Goal: Information Seeking & Learning: Check status

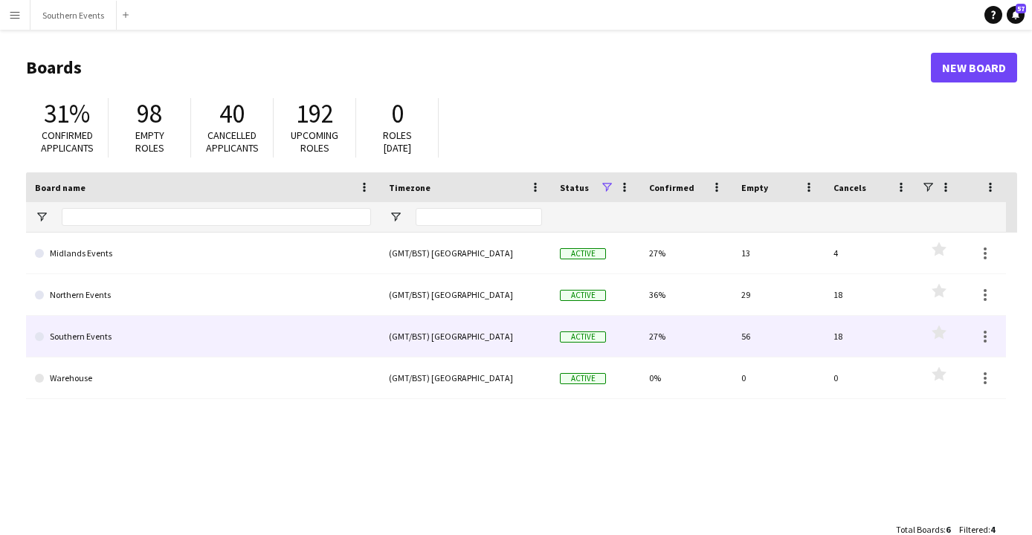
click at [141, 347] on link "Southern Events" at bounding box center [203, 337] width 336 height 42
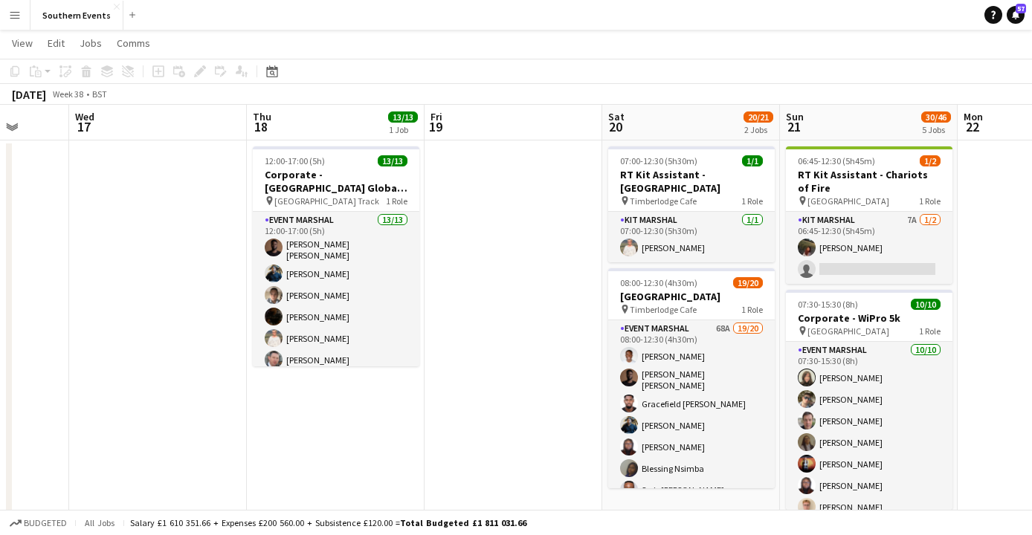
scroll to position [28, 0]
click at [46, 96] on div "[DATE]" at bounding box center [29, 94] width 34 height 15
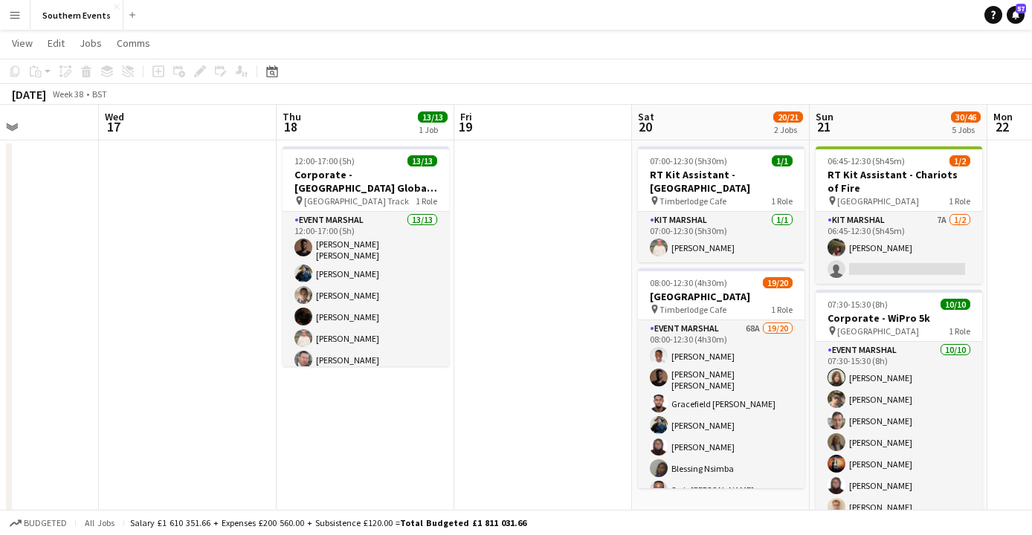
click at [46, 93] on div "[DATE]" at bounding box center [29, 94] width 34 height 15
click at [13, 127] on app-icon "Expand/collapse" at bounding box center [12, 126] width 12 height 14
click at [13, 126] on app-icon "Expand/collapse" at bounding box center [11, 127] width 14 height 12
click at [30, 89] on div "[DATE]" at bounding box center [29, 94] width 34 height 15
click at [28, 47] on span "View" at bounding box center [22, 42] width 21 height 13
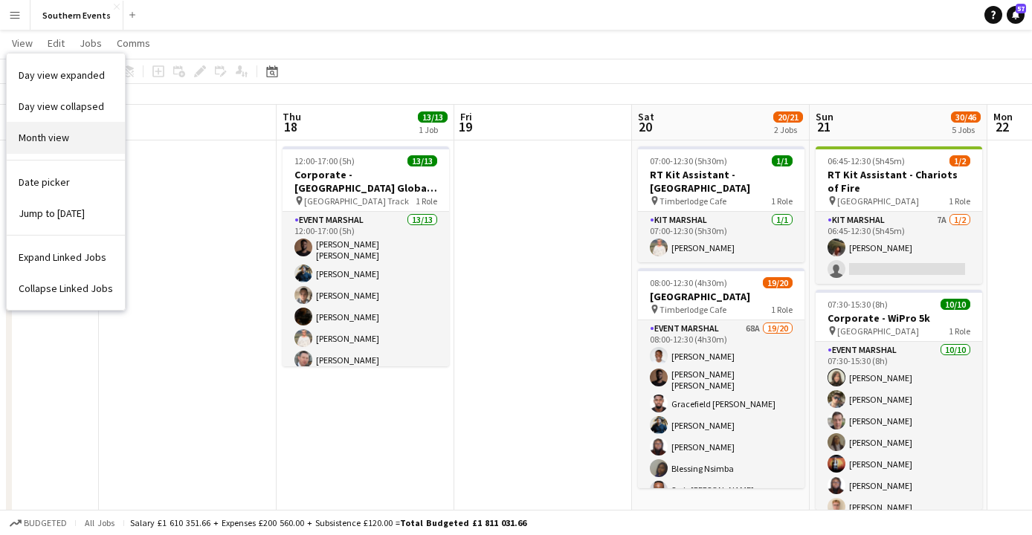
click at [64, 144] on link "Month view" at bounding box center [66, 137] width 118 height 31
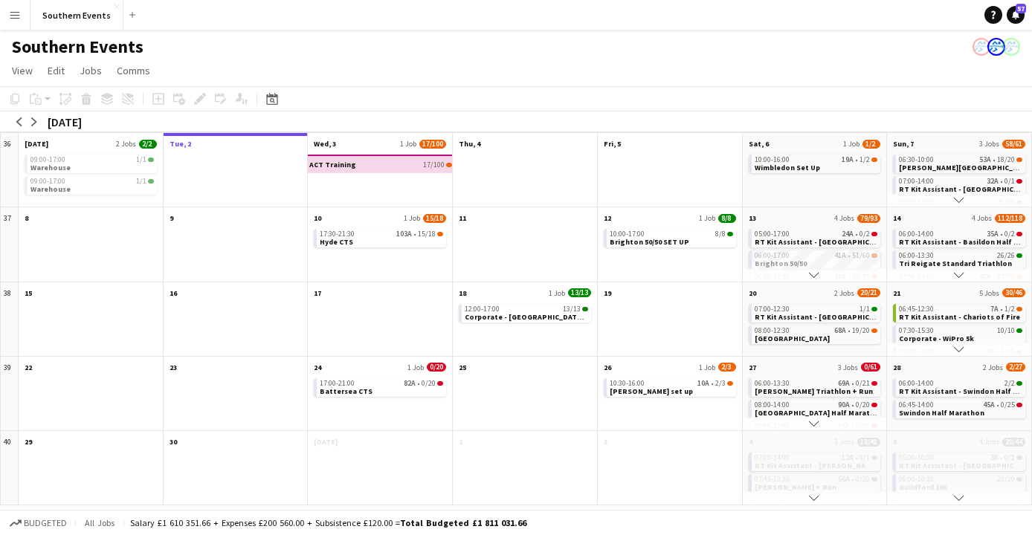
scroll to position [0, 0]
click at [16, 121] on app-icon "arrow-left" at bounding box center [19, 121] width 9 height 9
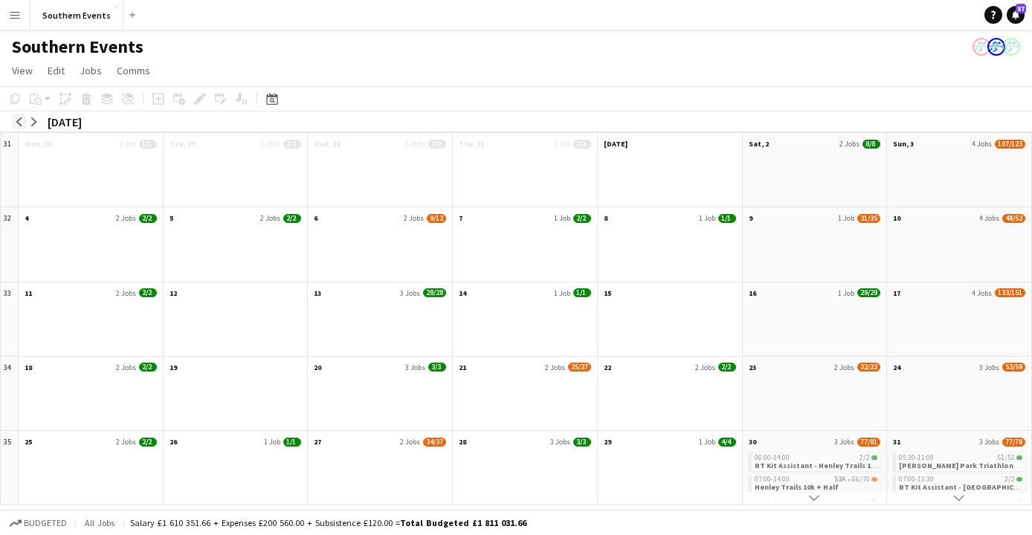
click at [16, 121] on app-icon "arrow-left" at bounding box center [19, 121] width 9 height 9
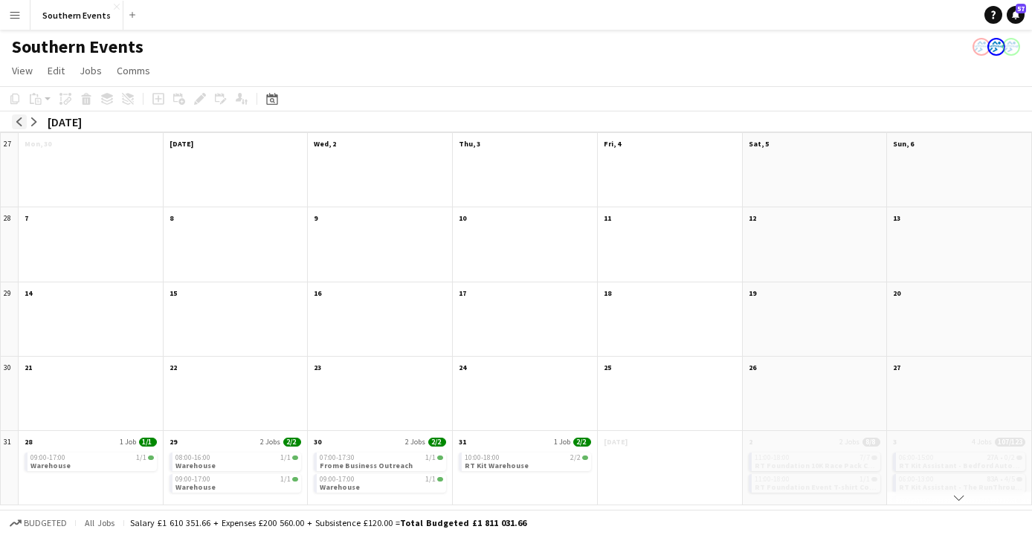
click at [16, 121] on app-icon "arrow-left" at bounding box center [19, 121] width 9 height 9
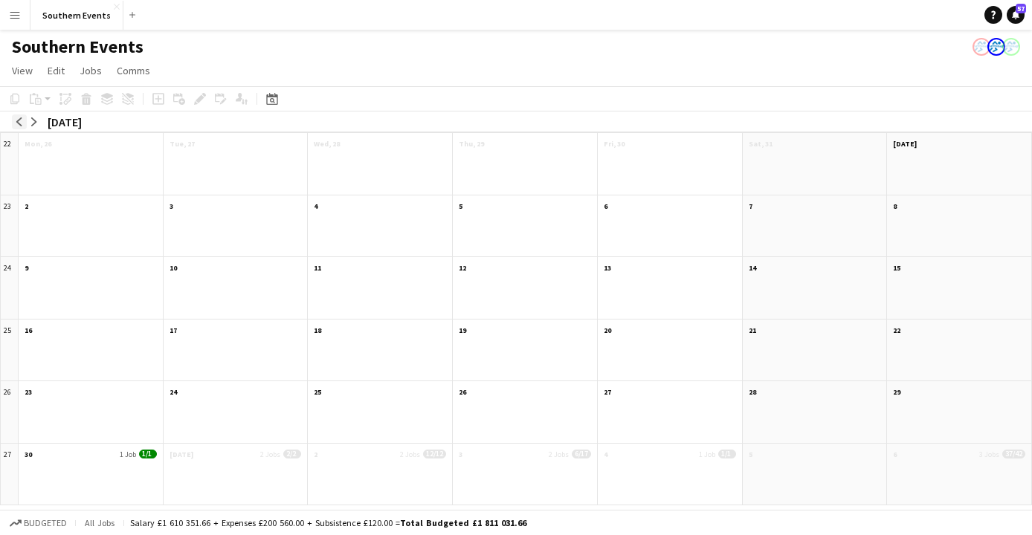
click at [16, 121] on app-icon "arrow-left" at bounding box center [19, 121] width 9 height 9
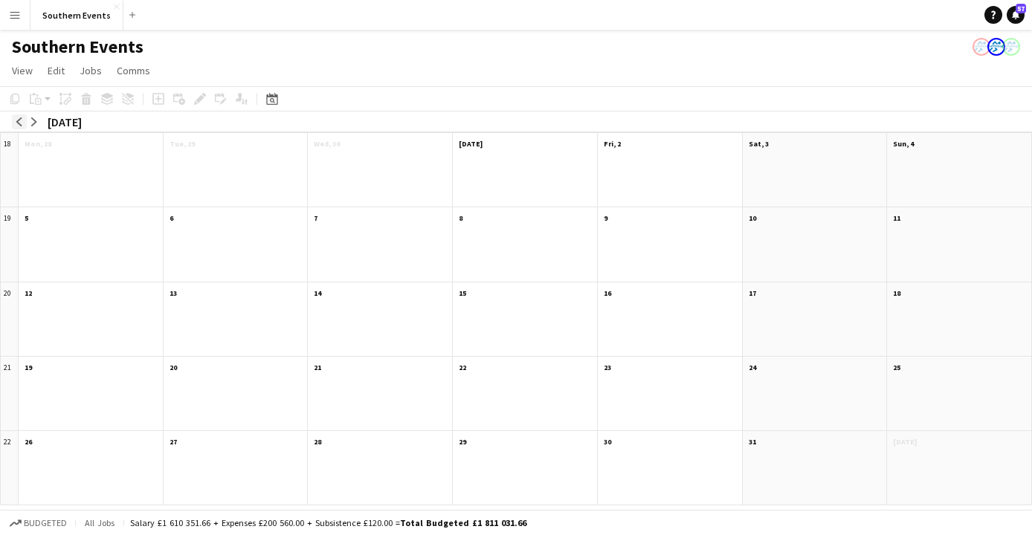
click at [16, 121] on app-icon "arrow-left" at bounding box center [19, 121] width 9 height 9
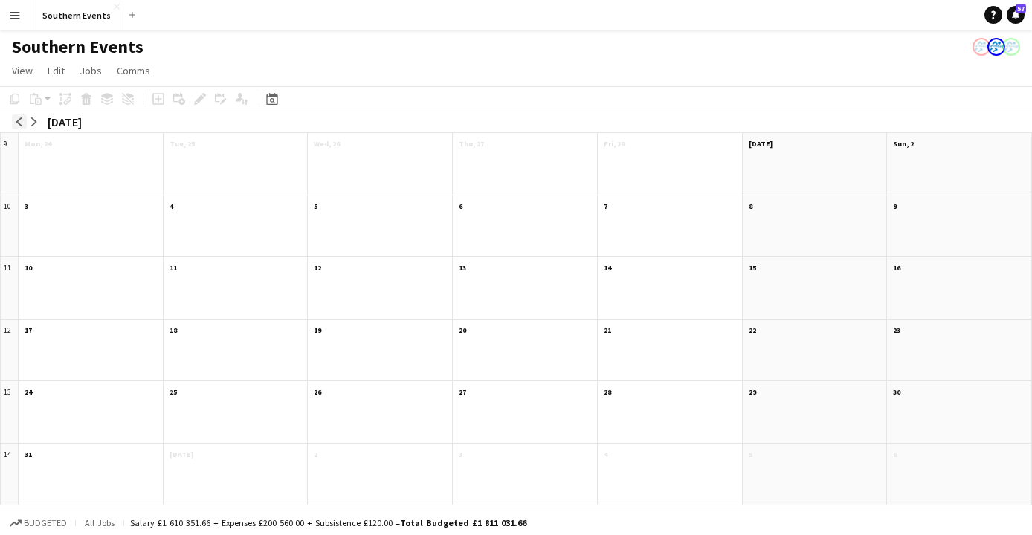
click at [16, 121] on app-icon "arrow-left" at bounding box center [19, 121] width 9 height 9
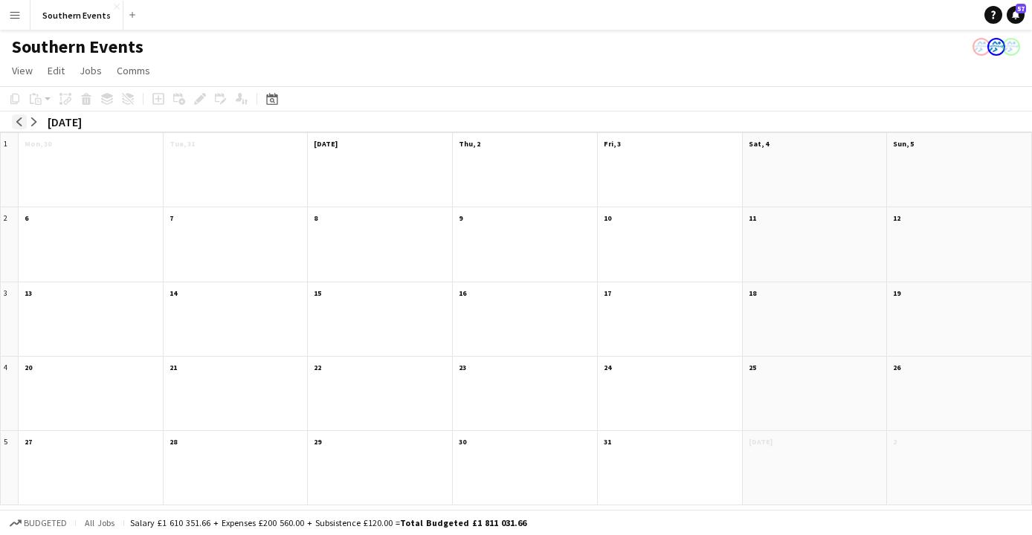
click at [16, 121] on app-icon "arrow-left" at bounding box center [19, 121] width 9 height 9
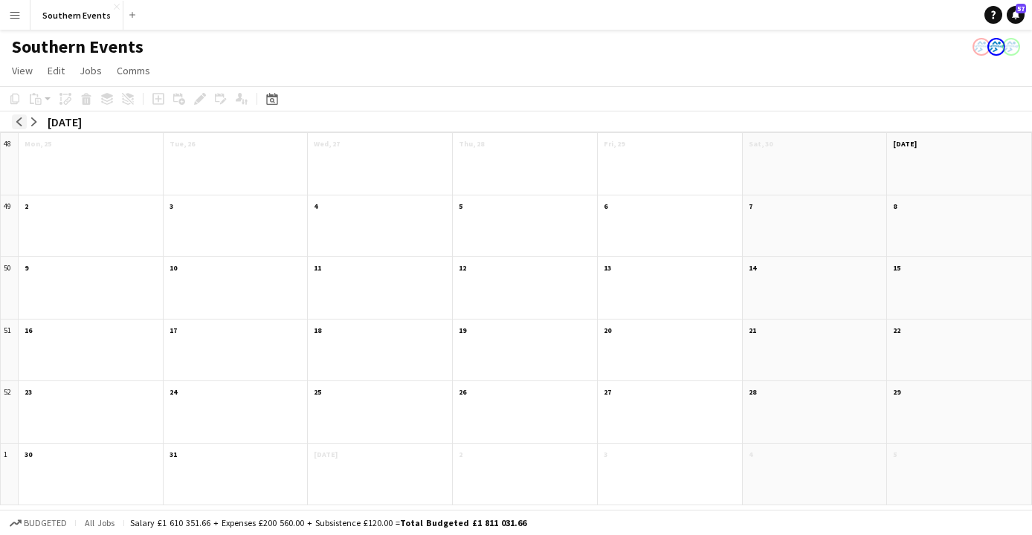
click at [16, 121] on app-icon "arrow-left" at bounding box center [19, 121] width 9 height 9
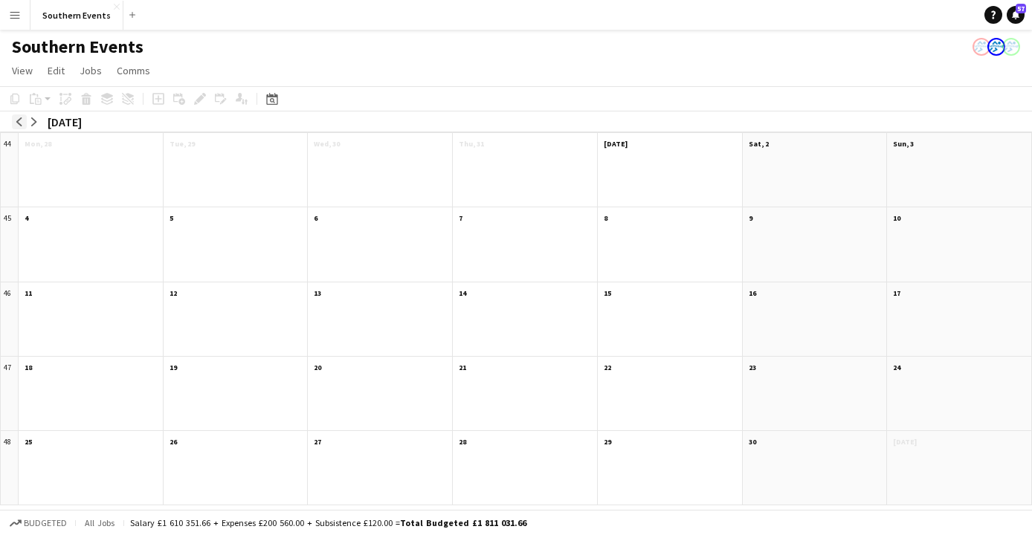
click at [16, 121] on app-icon "arrow-left" at bounding box center [19, 121] width 9 height 9
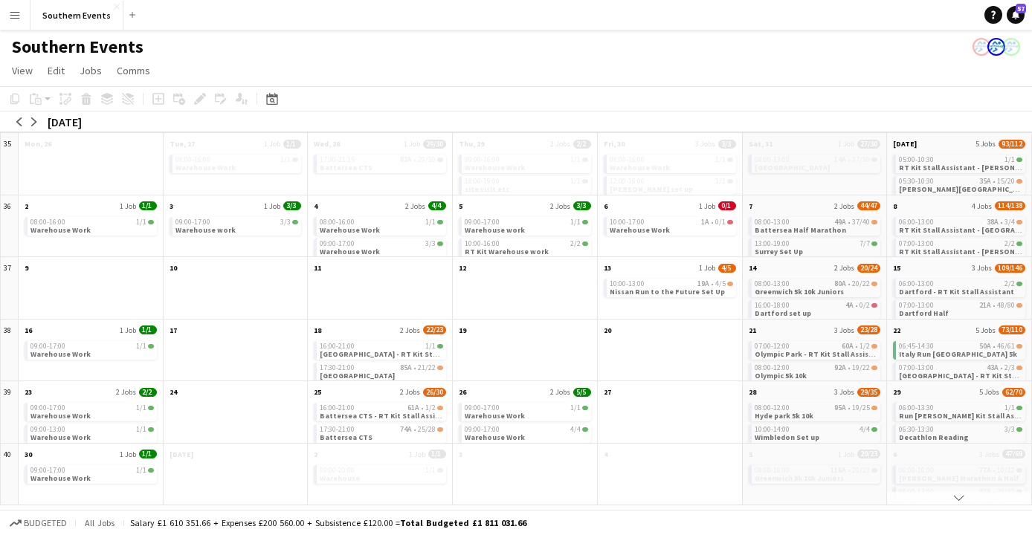
click at [312, 359] on div "16:00-21:00 1/1 [GEOGRAPHIC_DATA] - RT Kit Stall Assistant 17:30-21:00 85A • [S…" at bounding box center [380, 359] width 144 height 43
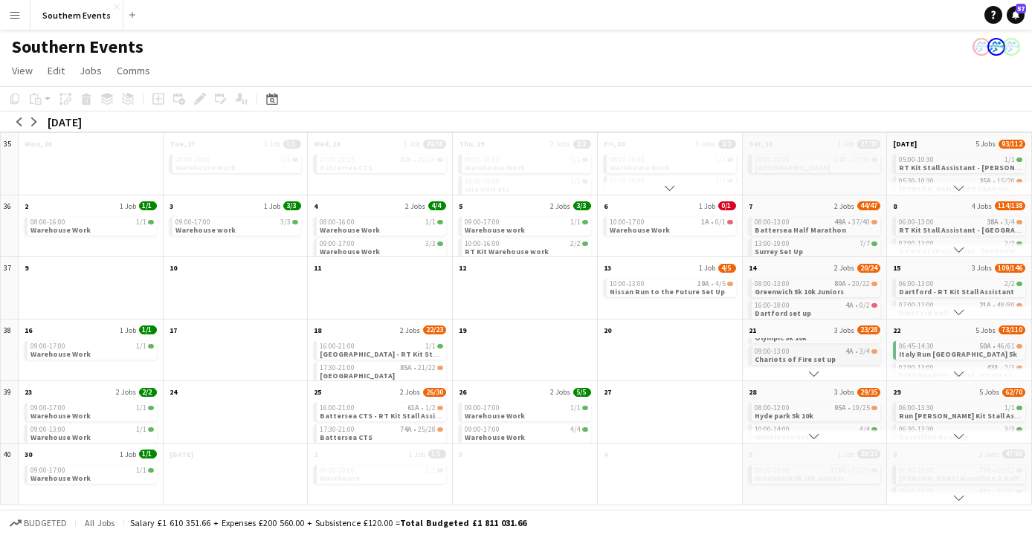
scroll to position [38, 0]
click at [809, 358] on span "Chariots of Fire set up" at bounding box center [795, 360] width 81 height 10
click at [814, 372] on app-icon "Scroll down" at bounding box center [814, 374] width 10 height 10
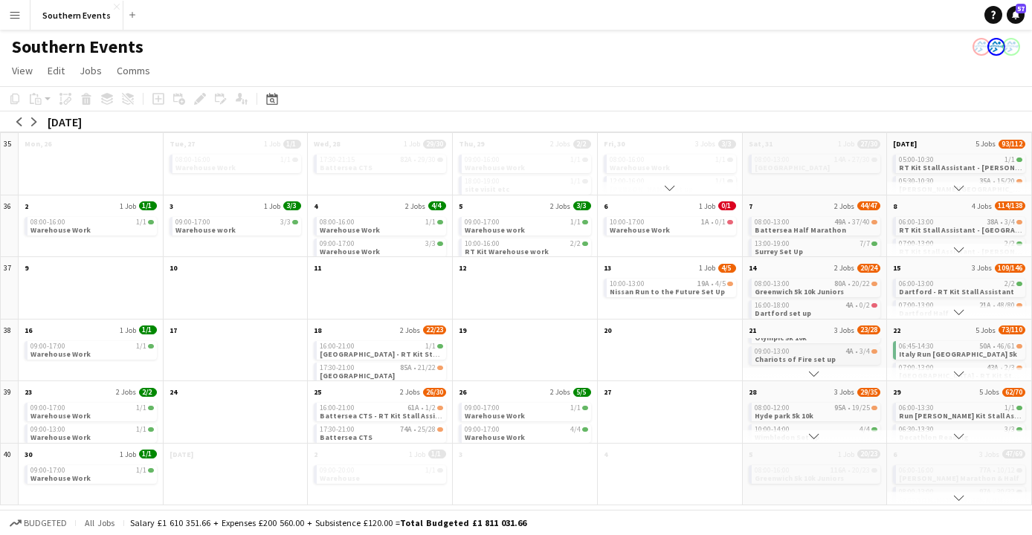
click at [804, 359] on span "Chariots of Fire set up" at bounding box center [795, 360] width 81 height 10
click at [804, 359] on span "Chariots of Fire set up" at bounding box center [795, 361] width 81 height 10
click at [816, 373] on app-icon "Scroll down" at bounding box center [814, 374] width 10 height 10
click at [801, 356] on span "Chariots of Fire set up" at bounding box center [795, 360] width 81 height 10
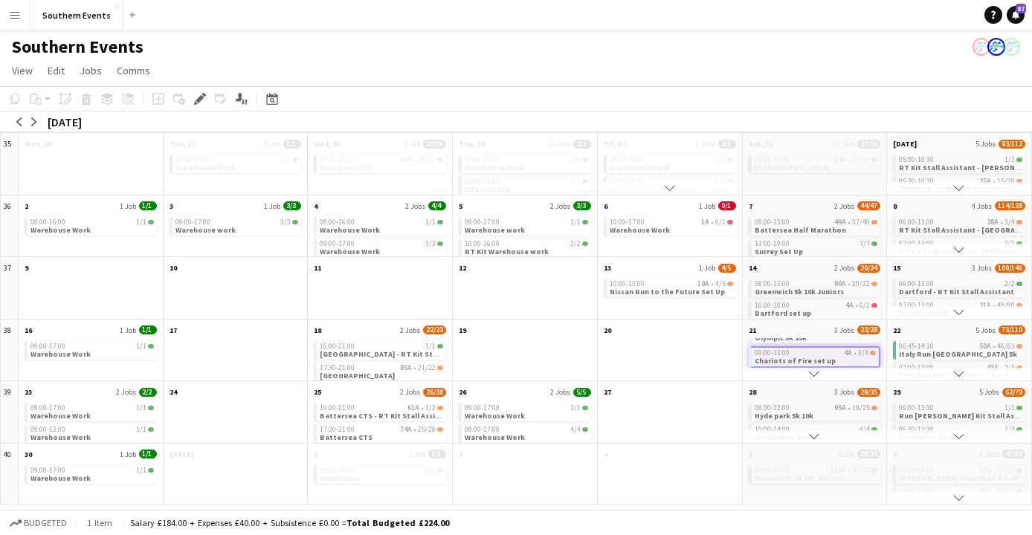
click at [82, 120] on div "[DATE]" at bounding box center [65, 121] width 34 height 15
click at [27, 73] on span "View" at bounding box center [22, 70] width 21 height 13
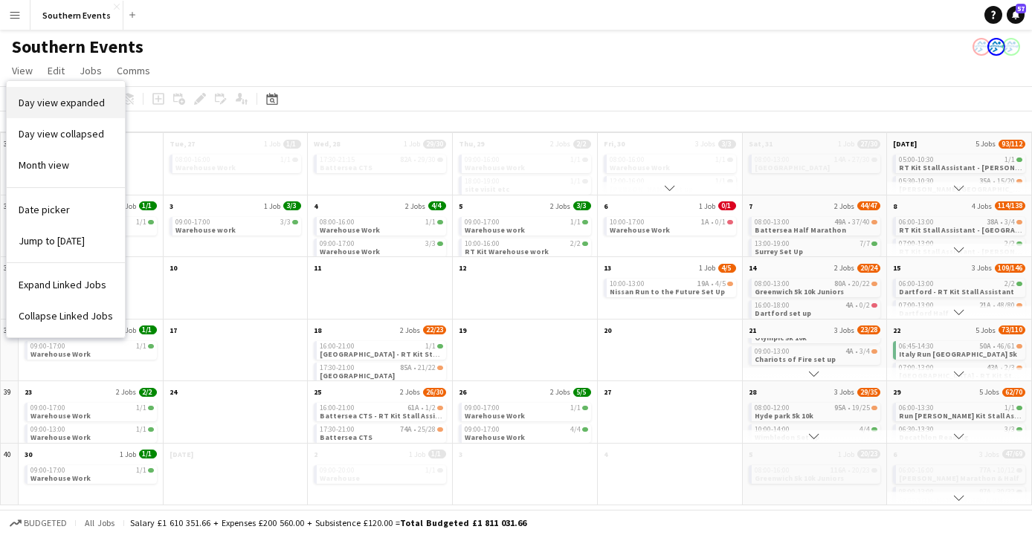
click at [49, 100] on span "Day view expanded" at bounding box center [62, 102] width 86 height 13
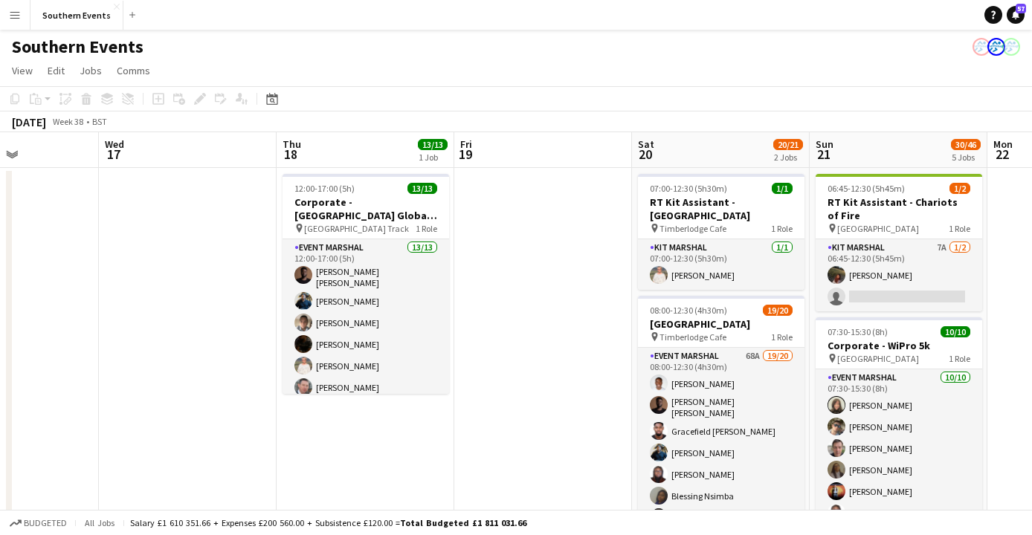
scroll to position [1, 0]
click at [46, 120] on div "[DATE]" at bounding box center [29, 121] width 34 height 15
click at [12, 76] on span "View" at bounding box center [22, 69] width 21 height 13
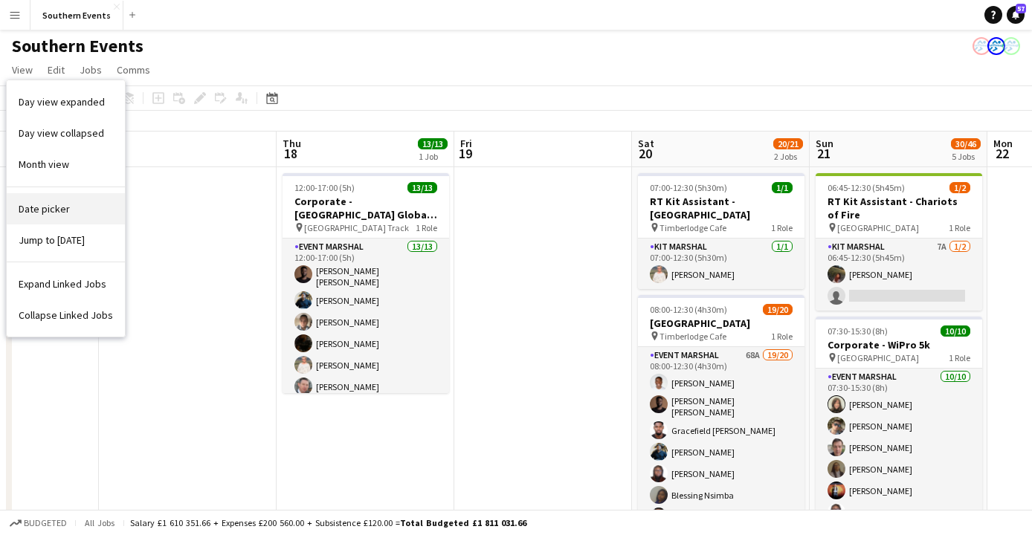
click at [51, 207] on span "Date picker" at bounding box center [44, 208] width 51 height 13
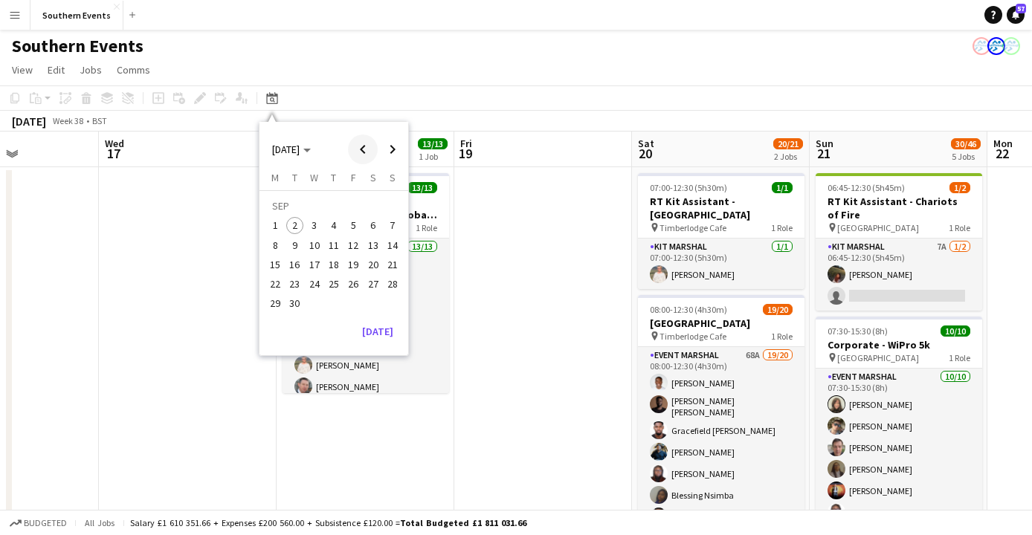
click at [359, 149] on span "Previous month" at bounding box center [363, 150] width 30 height 30
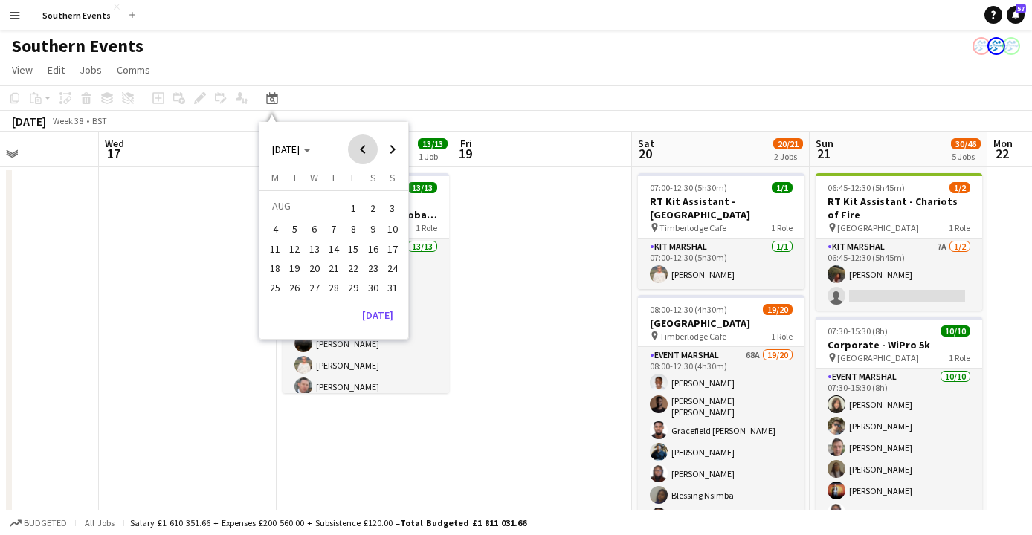
click at [359, 149] on span "Previous month" at bounding box center [363, 150] width 30 height 30
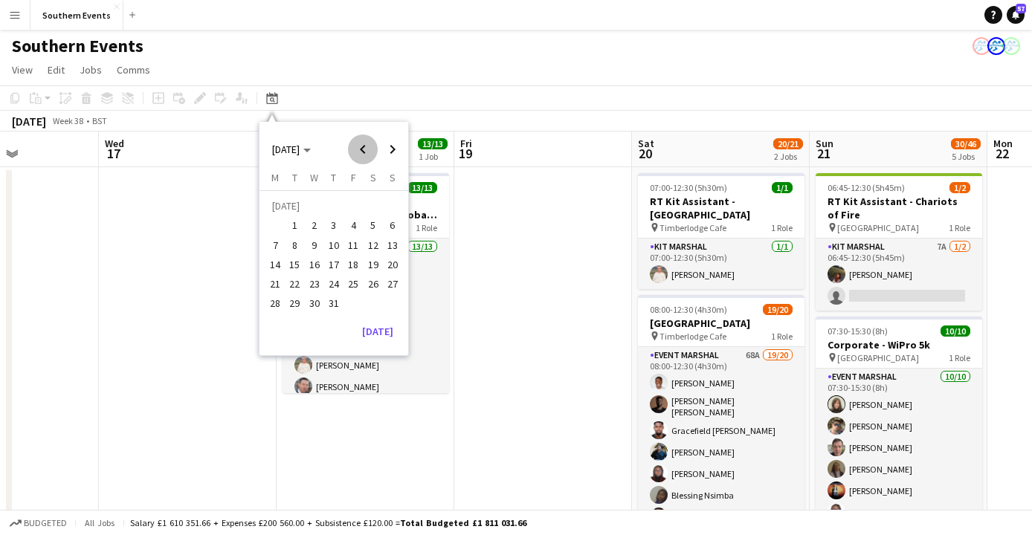
click at [359, 149] on span "Previous month" at bounding box center [363, 150] width 30 height 30
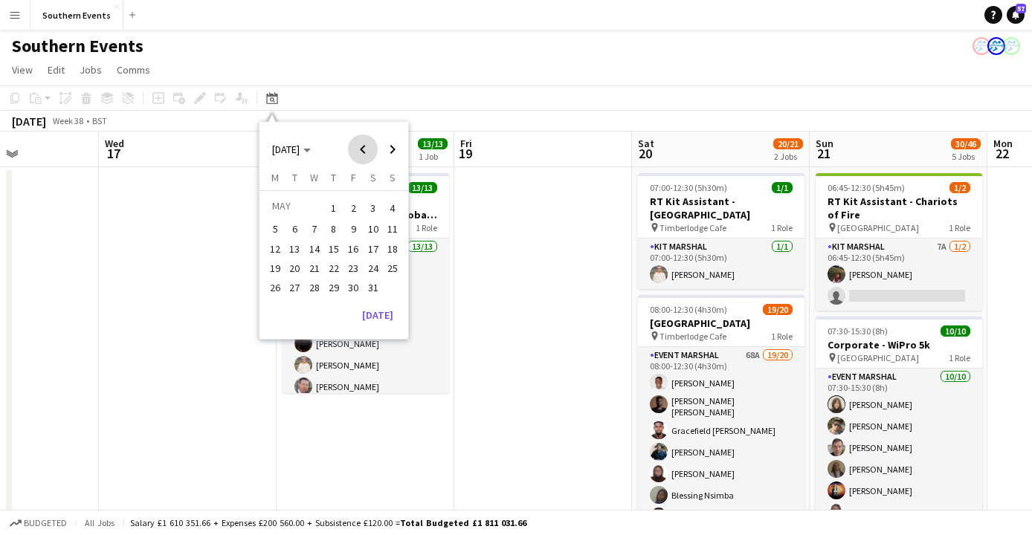
click at [359, 149] on span "Previous month" at bounding box center [363, 150] width 30 height 30
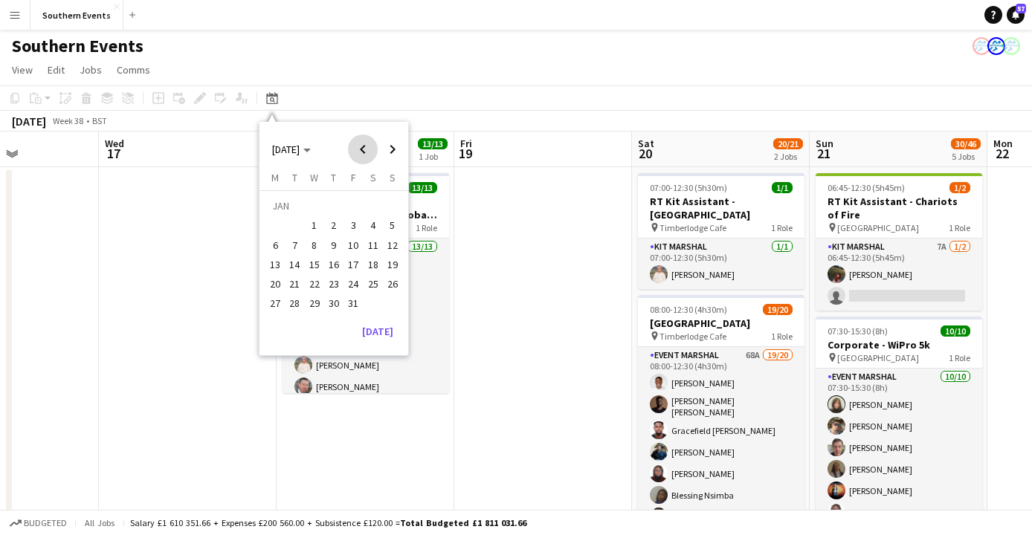
click at [359, 149] on span "Previous month" at bounding box center [363, 150] width 30 height 30
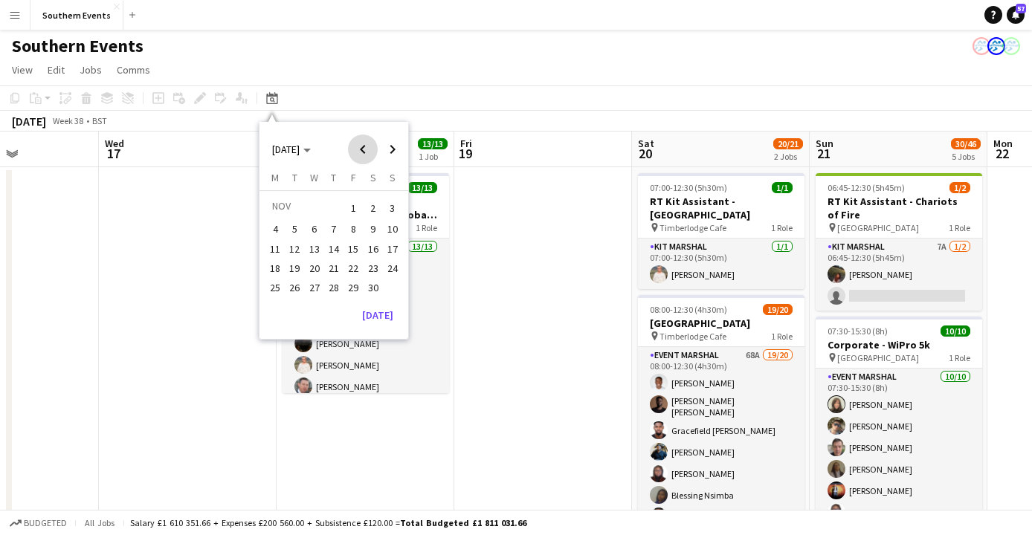
click at [359, 149] on span "Previous month" at bounding box center [363, 150] width 30 height 30
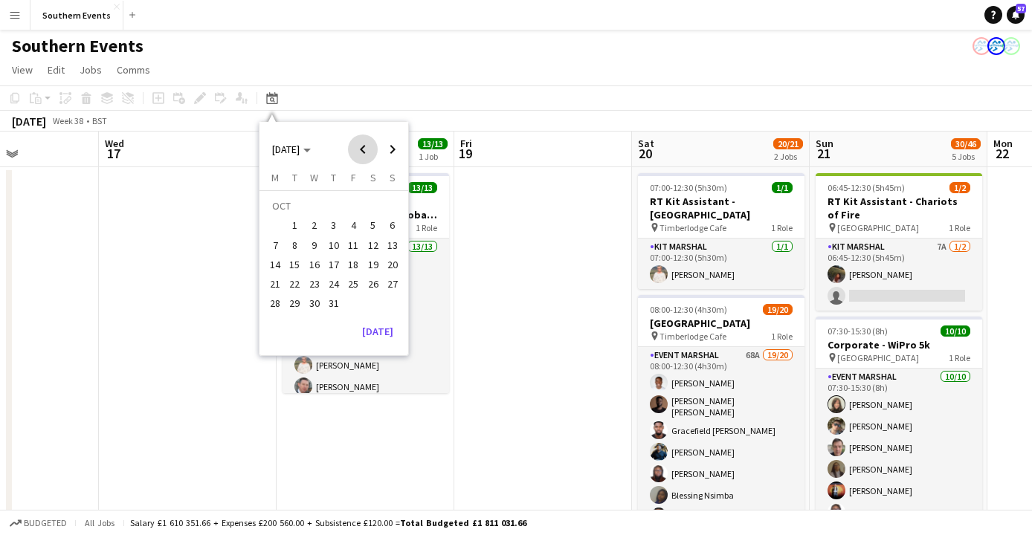
click at [359, 149] on span "Previous month" at bounding box center [363, 150] width 30 height 30
click at [371, 268] on span "21" at bounding box center [373, 268] width 18 height 18
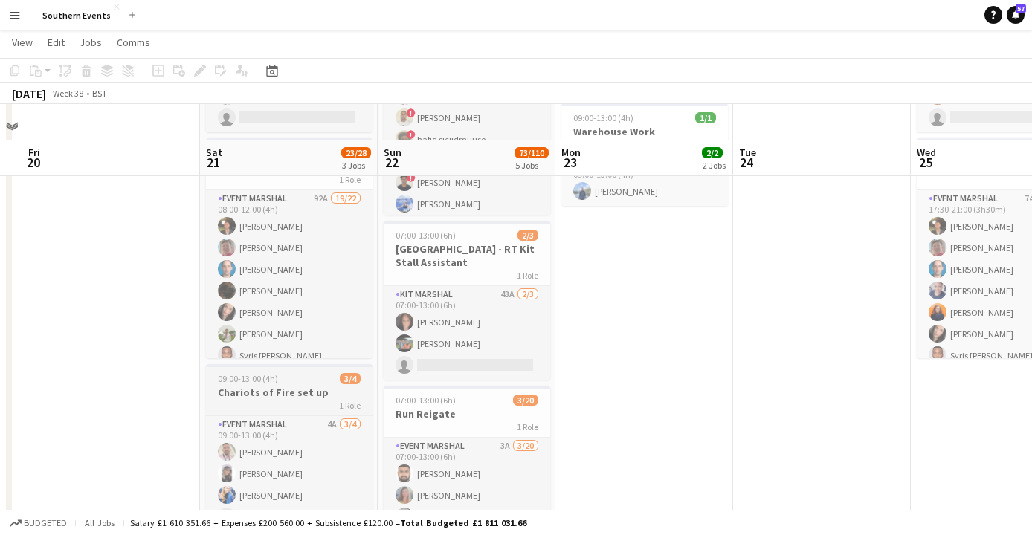
scroll to position [173, 0]
